Goal: Information Seeking & Learning: Learn about a topic

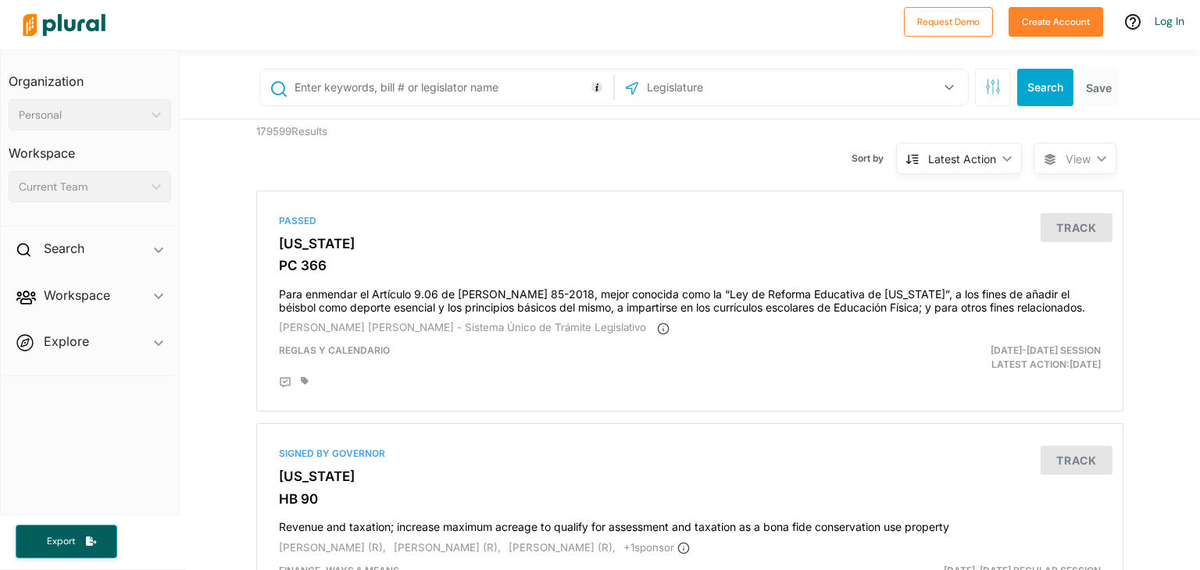
click at [472, 88] on input "text" at bounding box center [451, 88] width 316 height 30
type input "Lodging tax"
click at [845, 104] on div "US Congress [US_STATE] [US_STATE] [US_STATE] [US_STATE] [US_STATE] [US_STATE] […" at bounding box center [791, 88] width 353 height 36
click at [850, 91] on div "US Congress [US_STATE] [US_STATE] [US_STATE] [US_STATE] [US_STATE] [US_STATE] […" at bounding box center [791, 88] width 345 height 30
click at [872, 76] on div "US Congress [US_STATE] [US_STATE] [US_STATE] [US_STATE] [US_STATE] [US_STATE] […" at bounding box center [791, 88] width 345 height 30
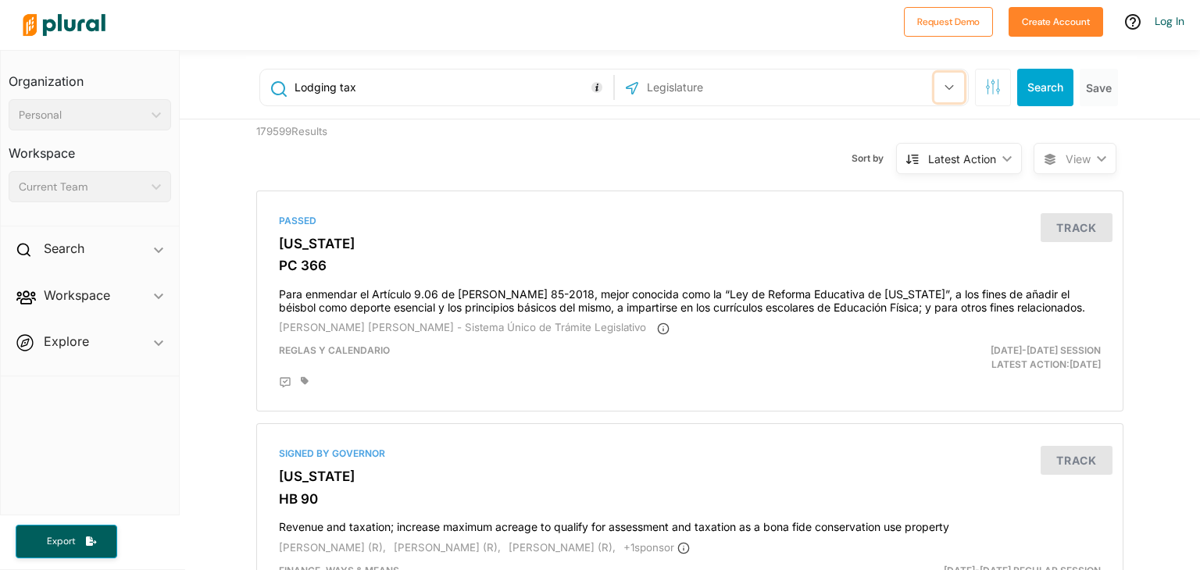
click at [941, 79] on button "button" at bounding box center [949, 88] width 30 height 30
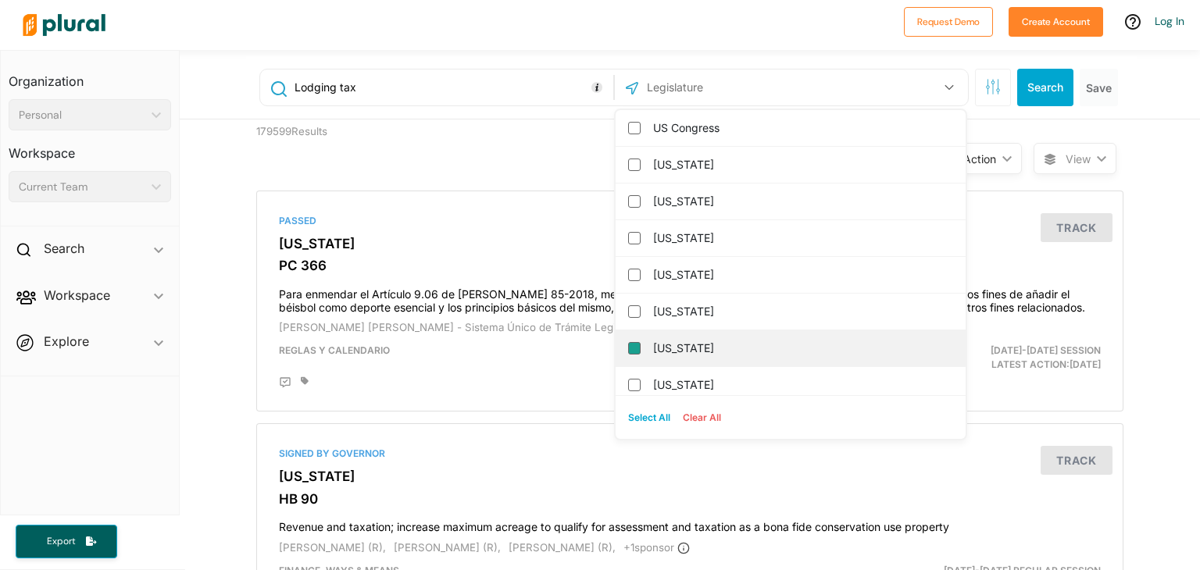
click at [628, 347] on input "[US_STATE]" at bounding box center [634, 348] width 12 height 12
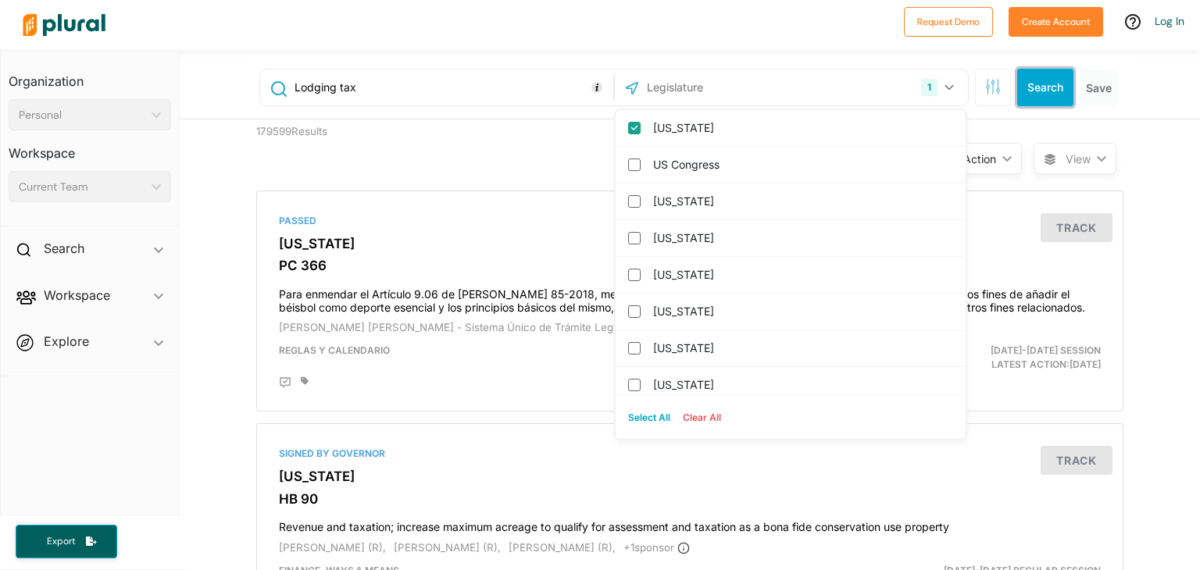
click at [1035, 95] on button "Search" at bounding box center [1045, 87] width 56 height 37
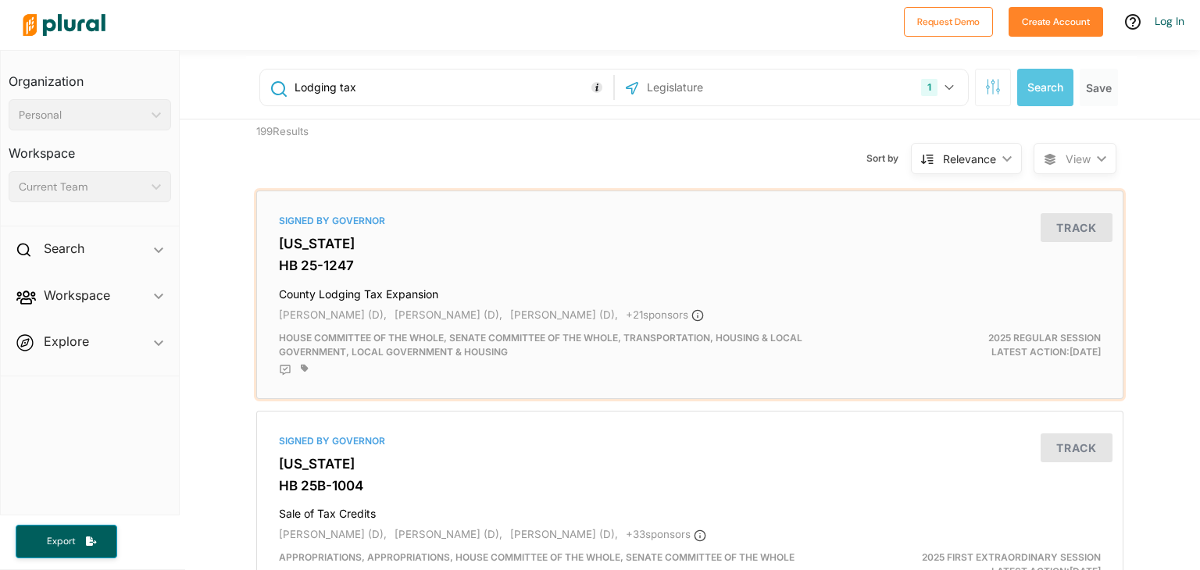
click at [312, 287] on h4 "County Lodging Tax Expansion" at bounding box center [690, 290] width 822 height 21
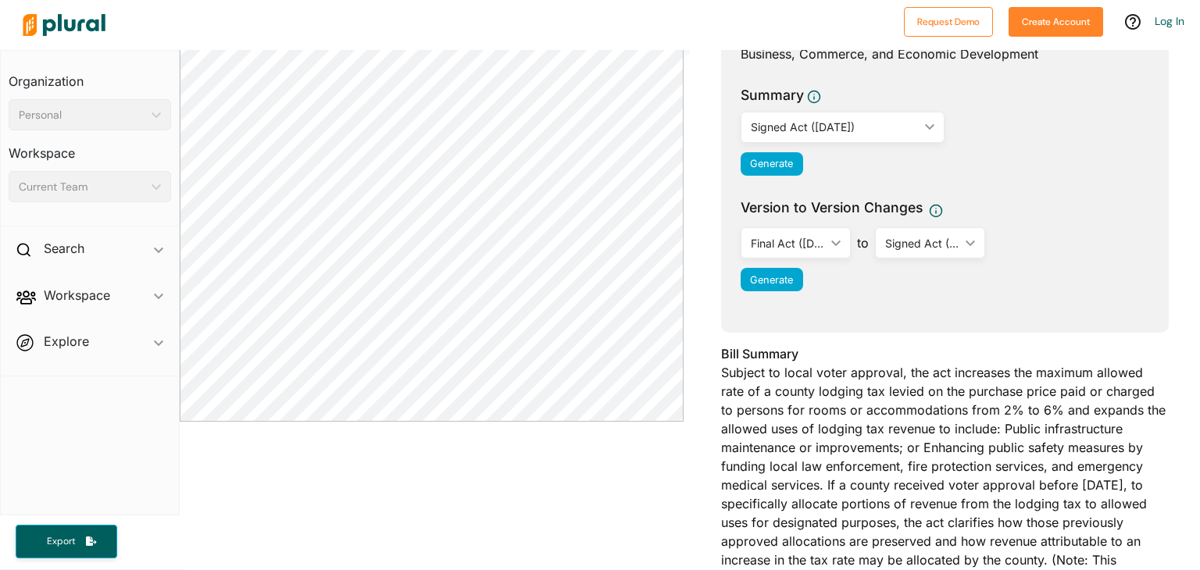
scroll to position [78, 0]
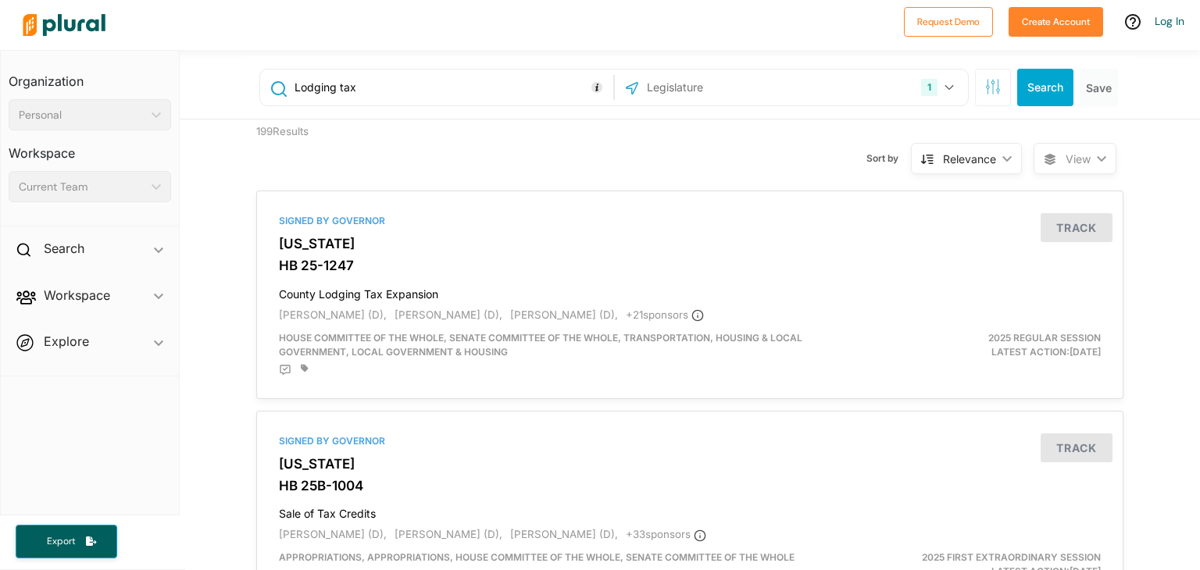
click at [309, 80] on input "Lodging tax" at bounding box center [451, 88] width 316 height 30
type input "Hotel tax"
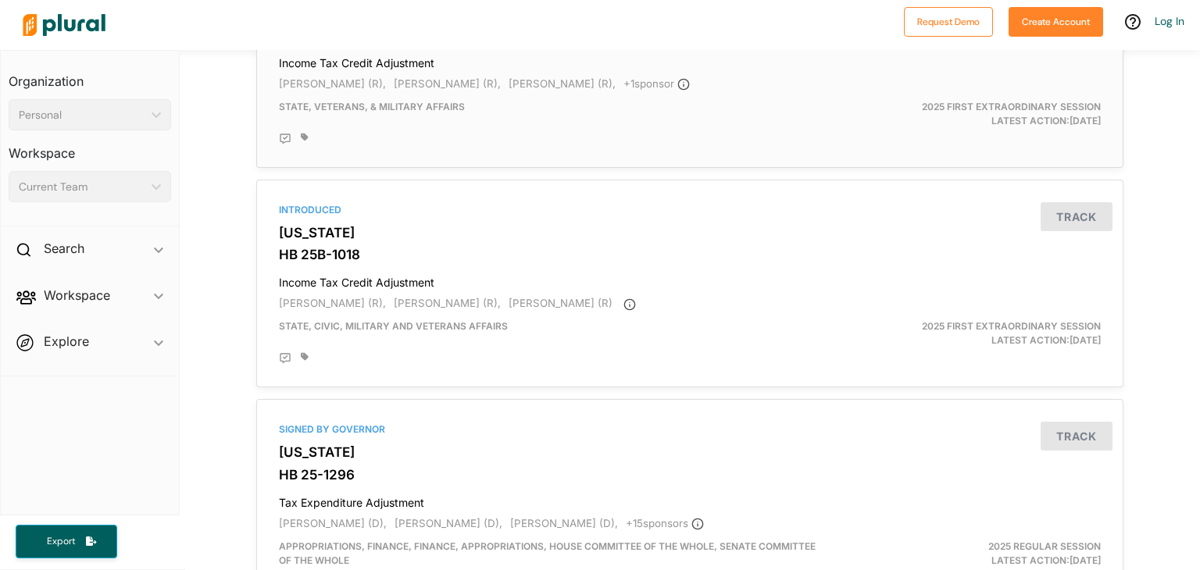
scroll to position [703, 0]
